Goal: Task Accomplishment & Management: Manage account settings

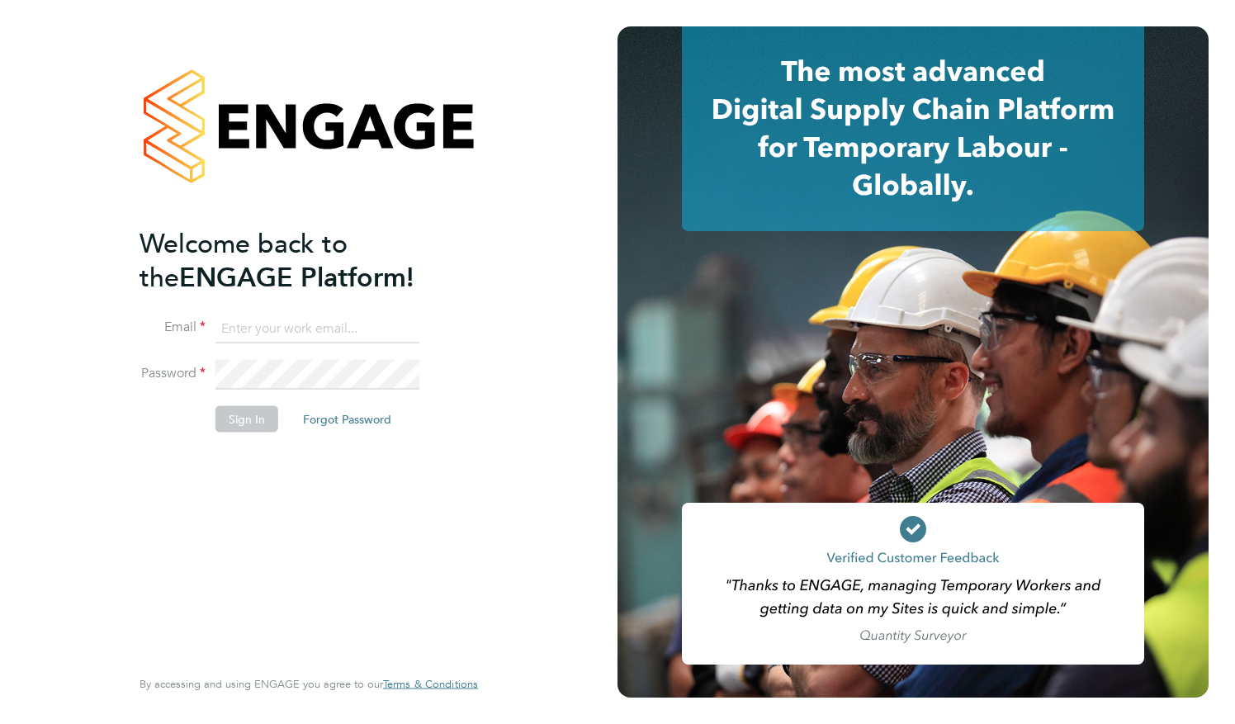
type input "kyle.fallon@novoconsultants.co.uk"
click at [239, 429] on button "Sign In" at bounding box center [246, 418] width 63 height 26
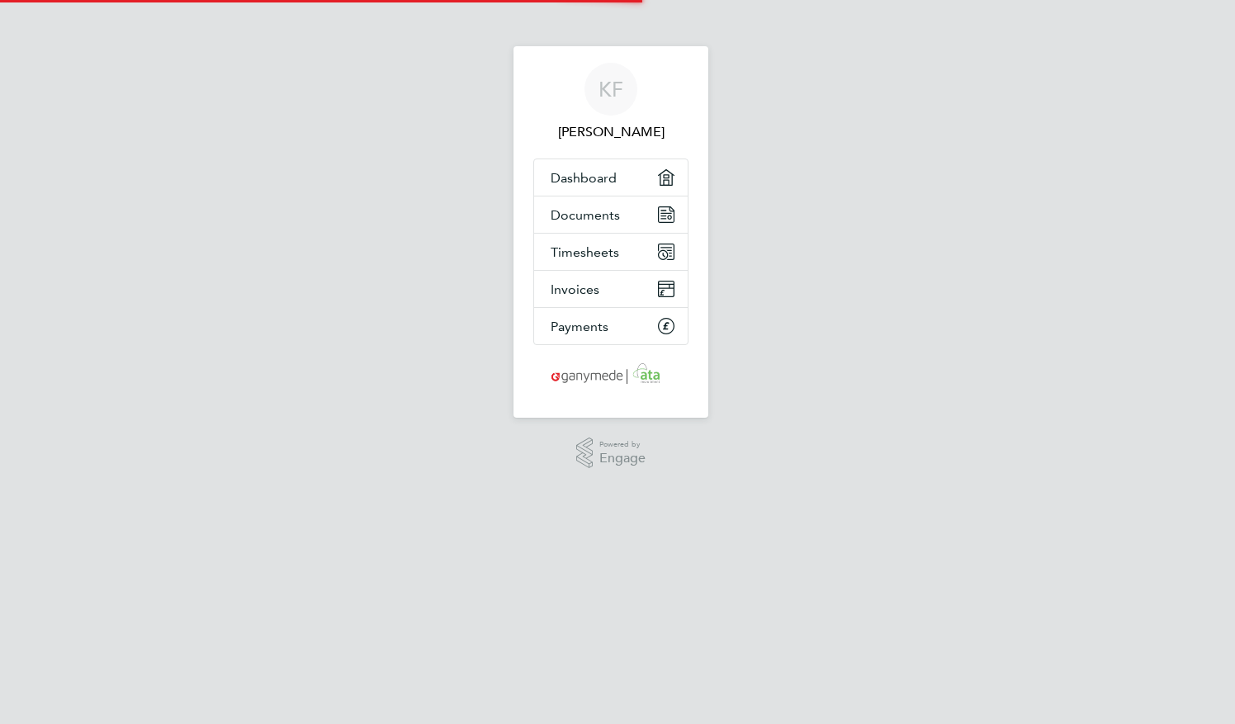
click at [239, 429] on div "KF [PERSON_NAME] Applications: Dashboard Documents Timesheets Invoices Payments…" at bounding box center [617, 244] width 1235 height 489
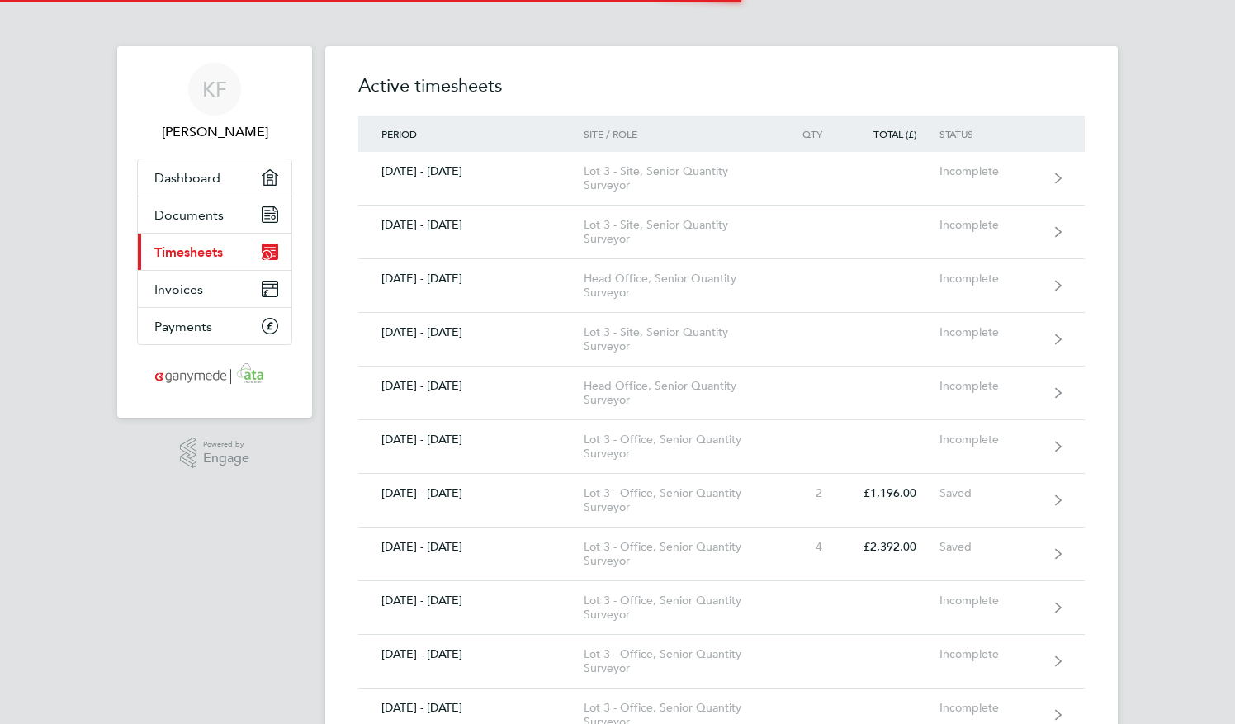
drag, startPoint x: 0, startPoint y: 0, endPoint x: 239, endPoint y: 429, distance: 491.6
click at [239, 429] on div ".st0{fill:#C0C1C2;} Powered by Engage" at bounding box center [214, 453] width 195 height 71
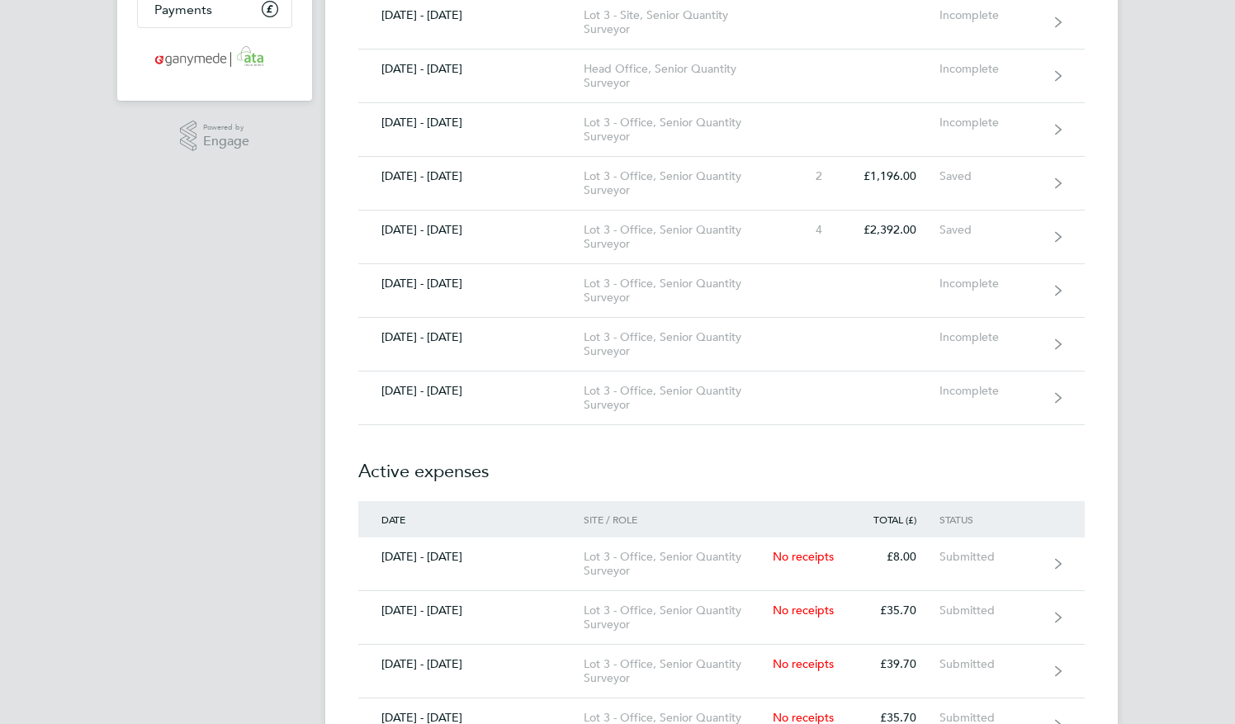
scroll to position [317, 0]
